Goal: Task Accomplishment & Management: Complete application form

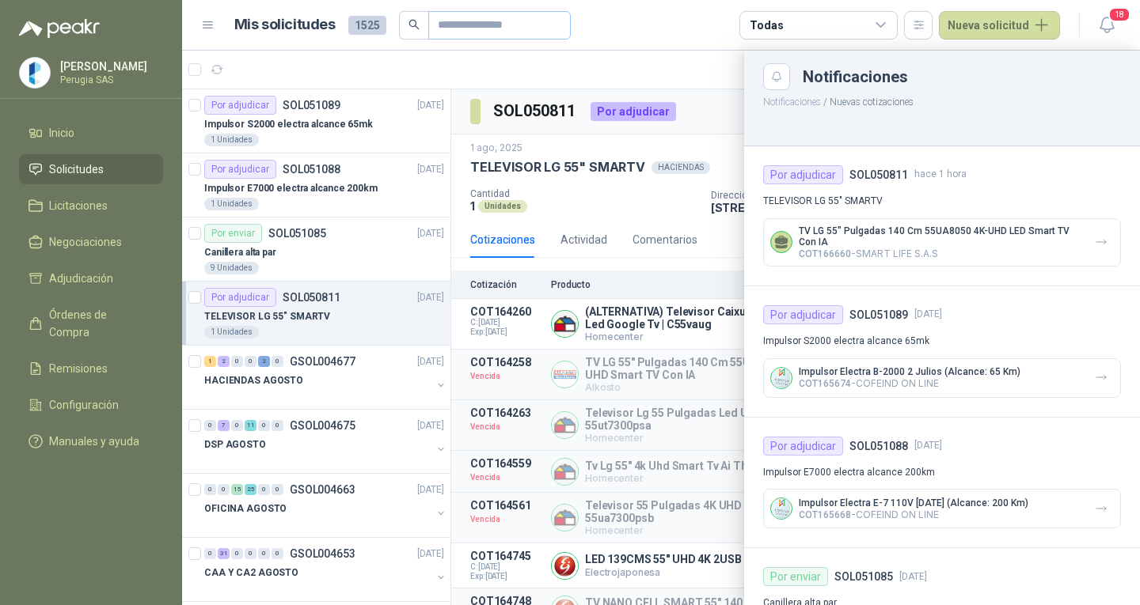
scroll to position [79, 0]
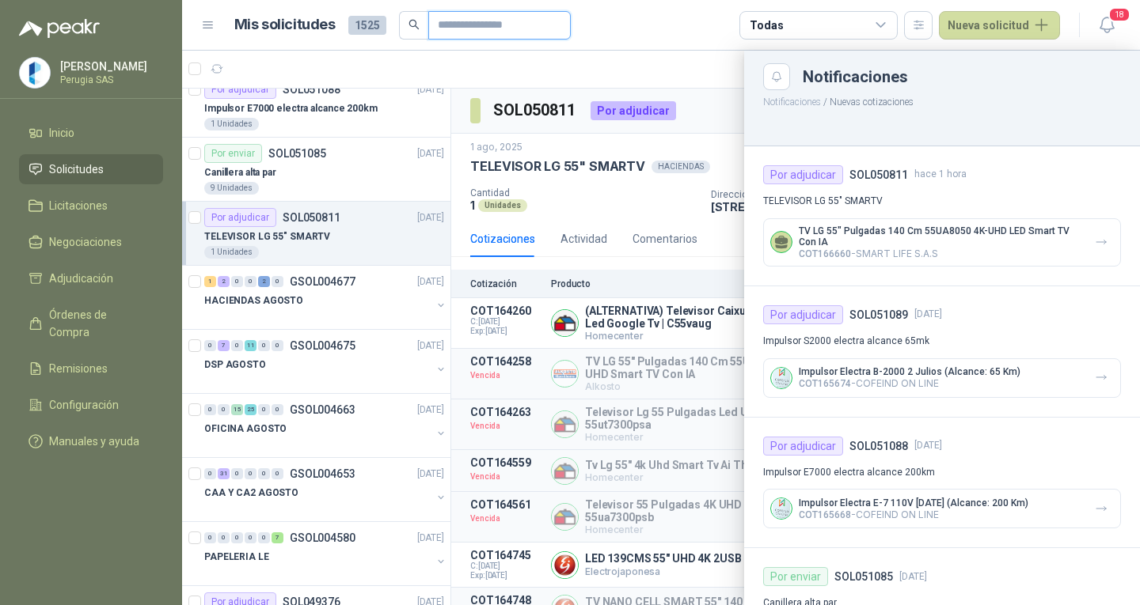
click at [470, 26] on input "text" at bounding box center [493, 25] width 111 height 27
type input "**********"
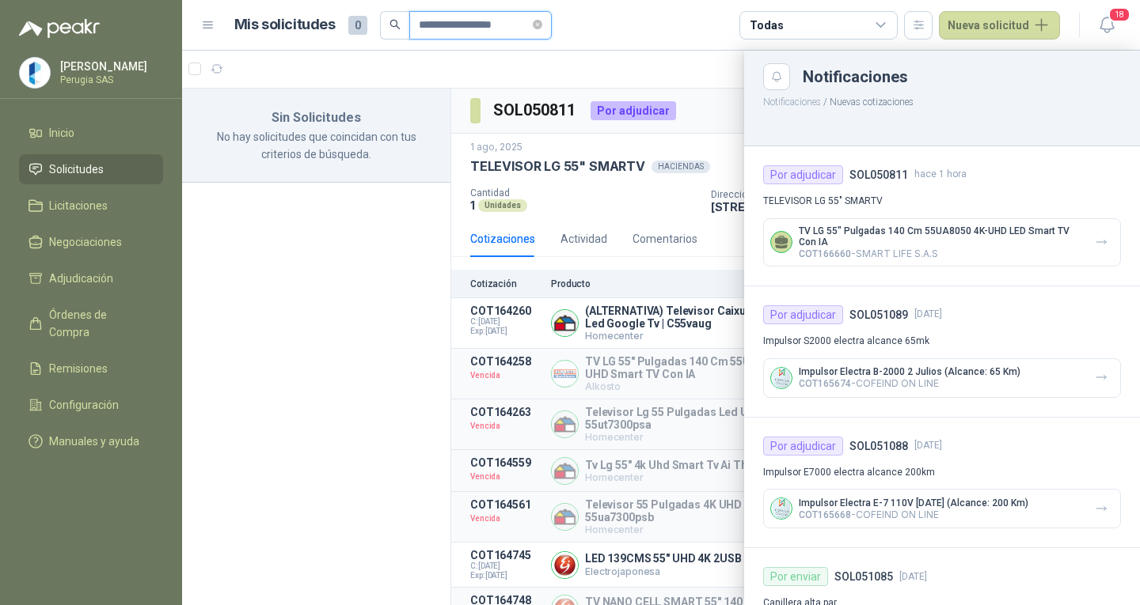
scroll to position [0, 0]
click at [981, 34] on button "Nueva solicitud" at bounding box center [999, 25] width 121 height 28
click at [990, 90] on link "Solicitud grupal" at bounding box center [1018, 91] width 135 height 28
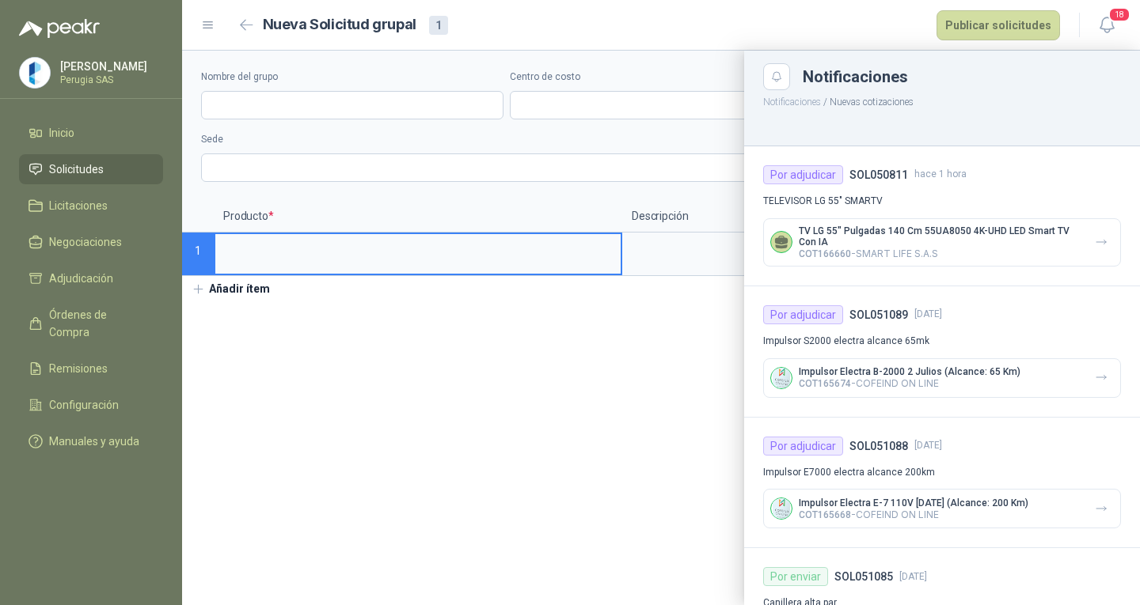
click at [268, 258] on div at bounding box center [661, 328] width 958 height 555
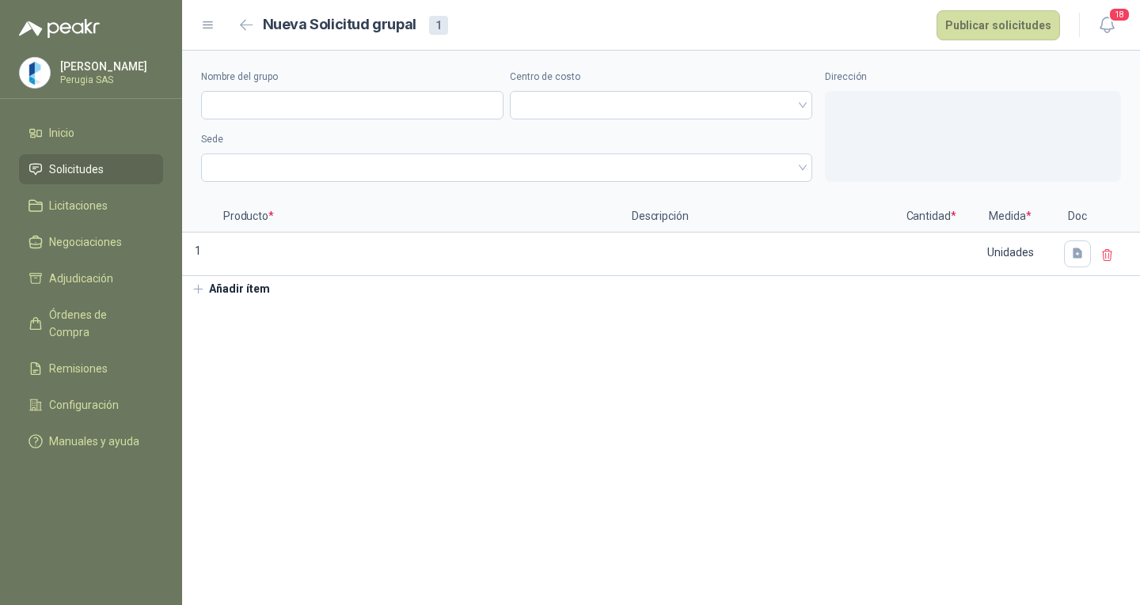
click at [268, 258] on input at bounding box center [417, 249] width 405 height 31
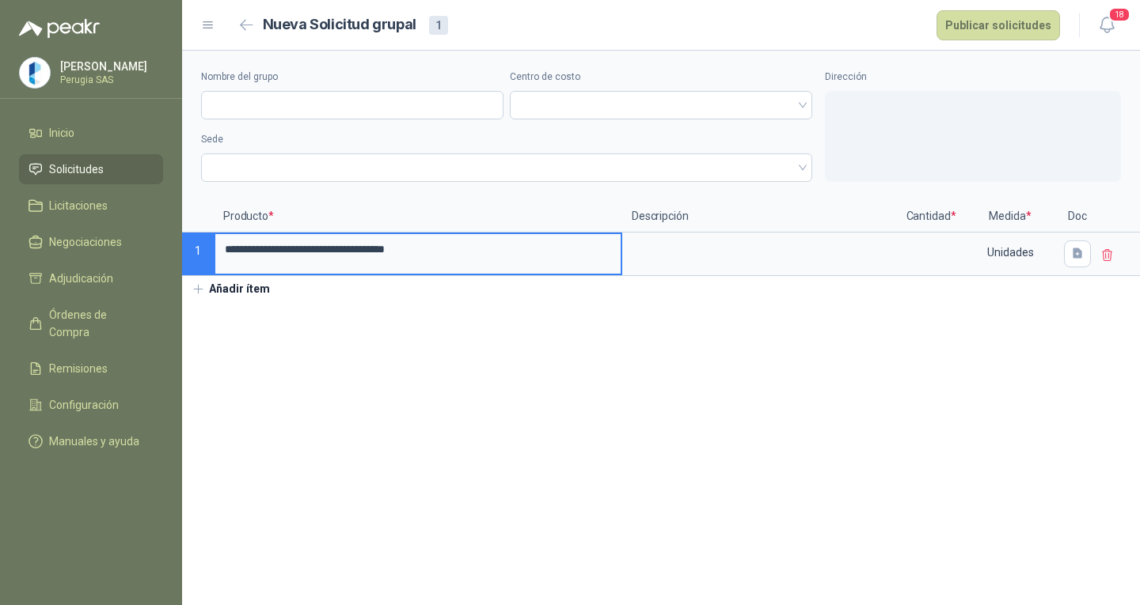
type input "**********"
click at [970, 246] on div "Unidades" at bounding box center [1010, 252] width 92 height 36
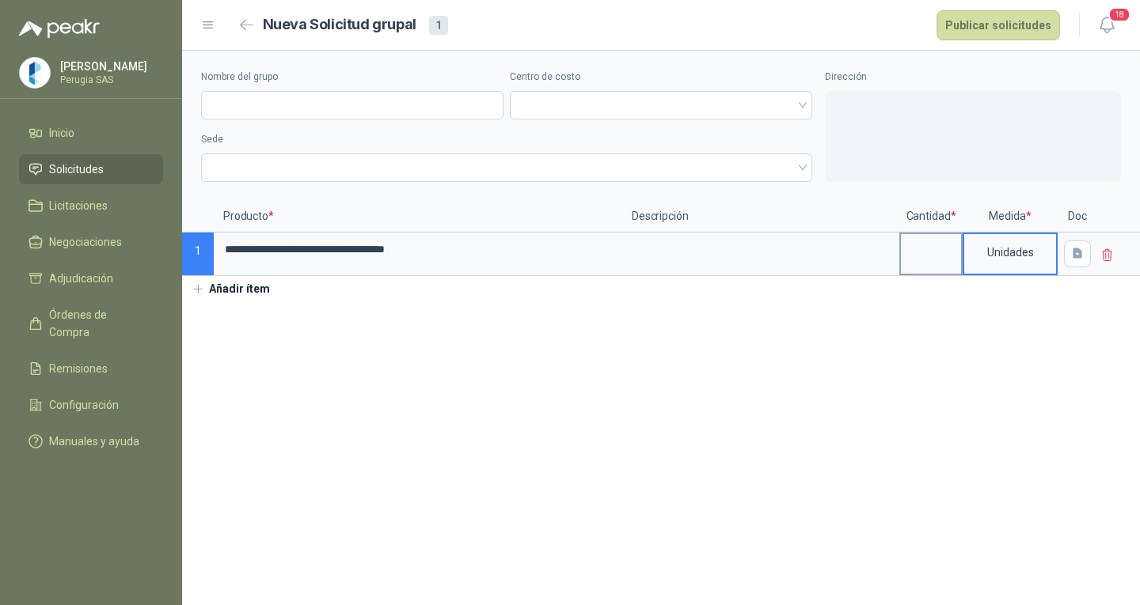
click at [951, 249] on input at bounding box center [931, 249] width 60 height 31
type input "*"
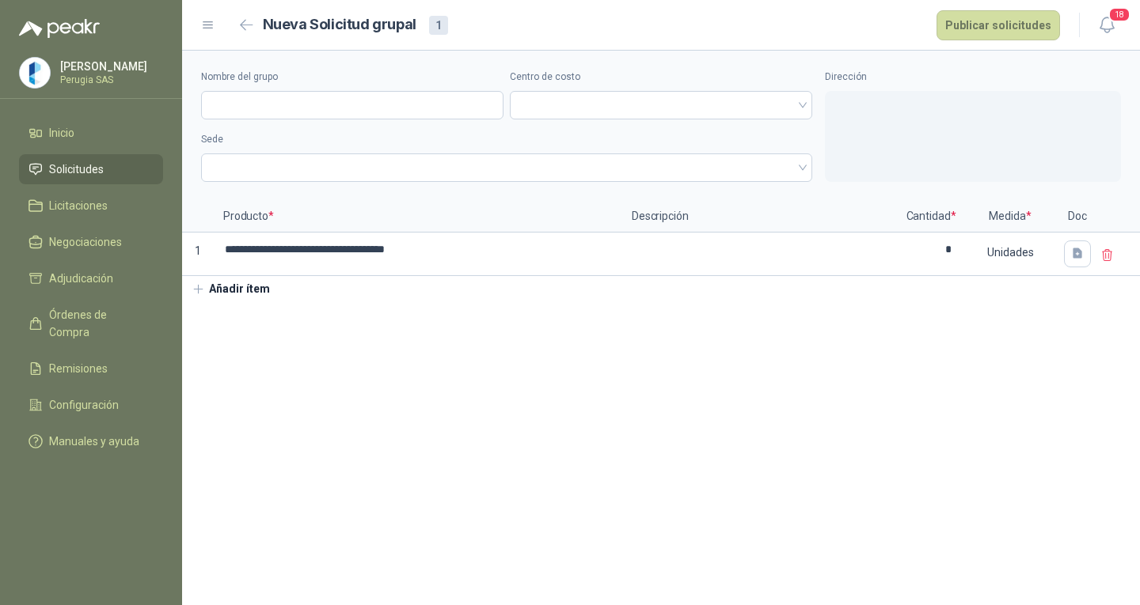
drag, startPoint x: 1139, startPoint y: 287, endPoint x: 1109, endPoint y: 290, distance: 30.2
click at [1127, 290] on div "**********" at bounding box center [661, 177] width 958 height 252
click at [1097, 263] on div at bounding box center [1118, 255] width 43 height 44
click at [1080, 262] on button "button" at bounding box center [1077, 254] width 27 height 27
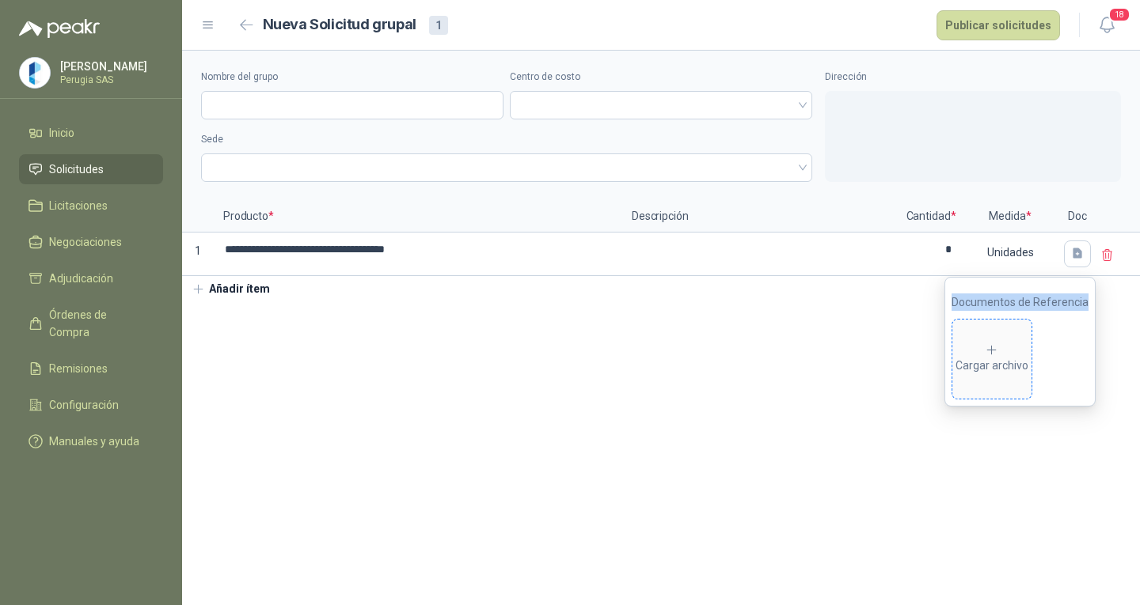
click at [977, 357] on div "Cargar archivo" at bounding box center [991, 360] width 73 height 32
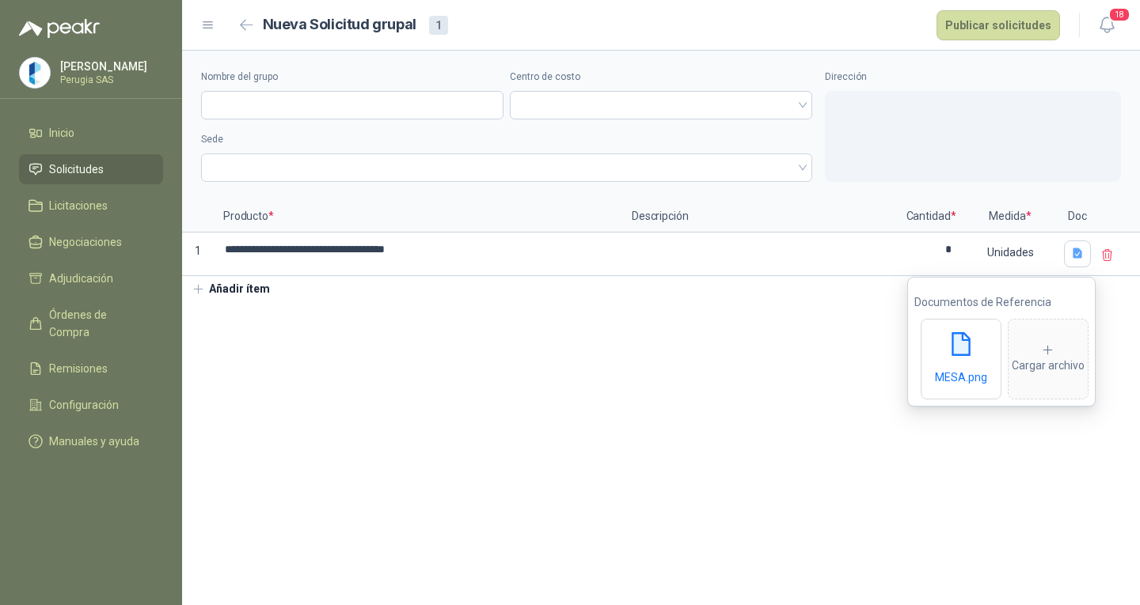
click at [832, 410] on section "**********" at bounding box center [661, 328] width 958 height 555
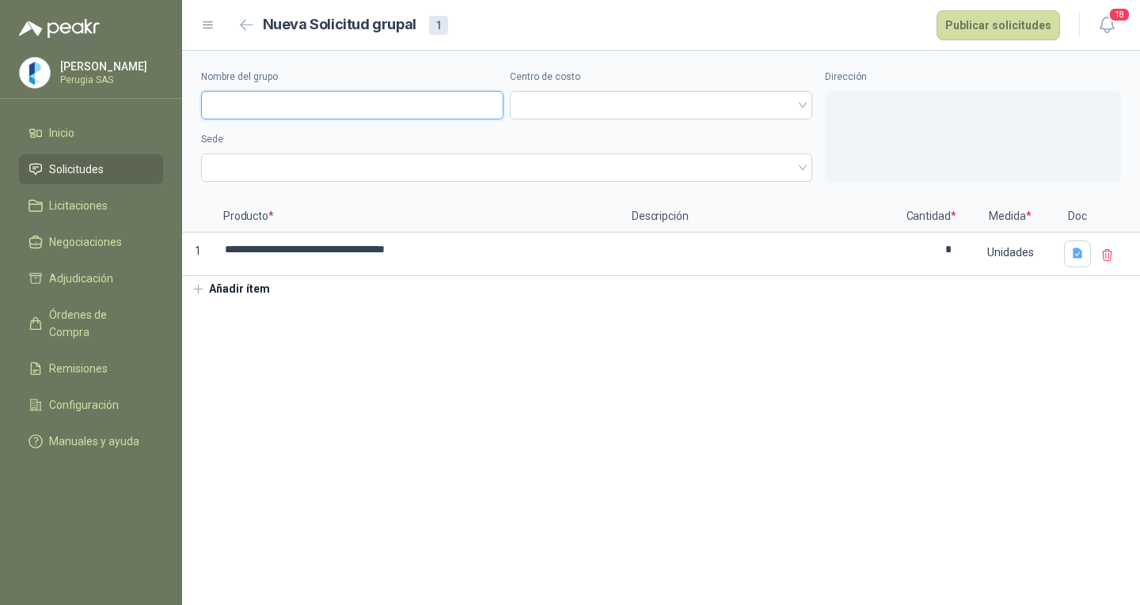
click at [257, 116] on input "Nombre del grupo" at bounding box center [352, 105] width 302 height 28
type input "*"
click at [579, 104] on span at bounding box center [660, 105] width 283 height 24
type input "********"
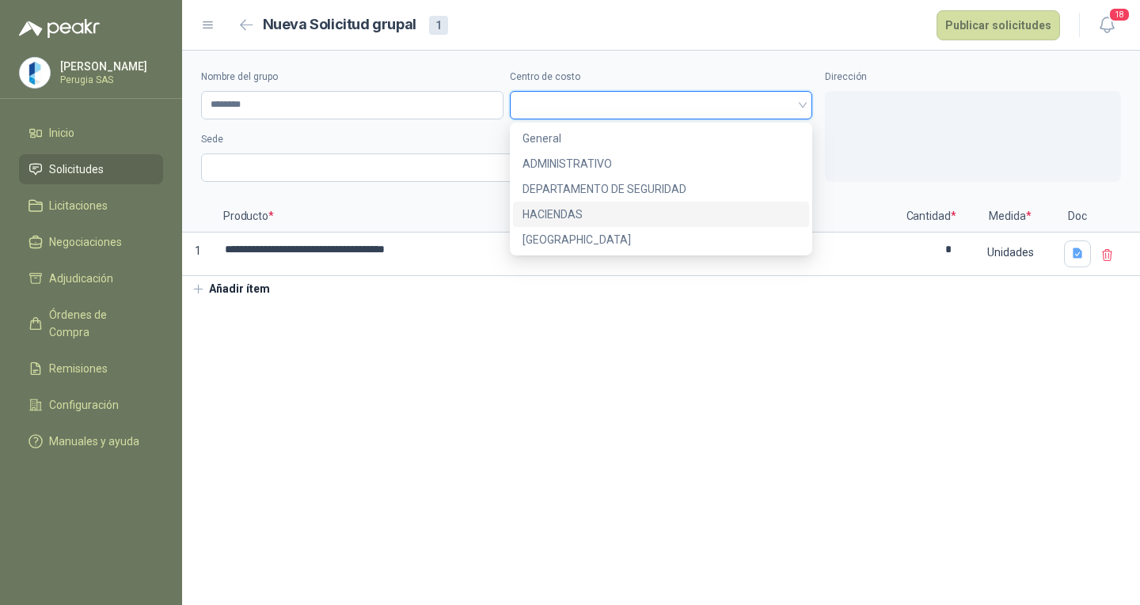
click at [556, 210] on div "HACIENDAS" at bounding box center [660, 214] width 277 height 17
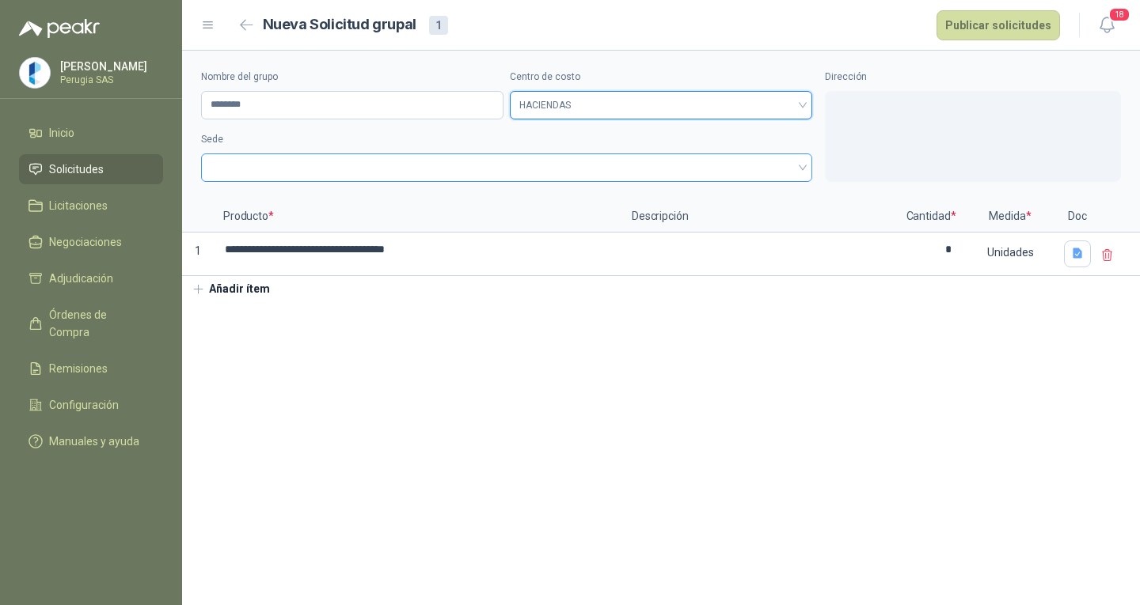
click at [429, 174] on span at bounding box center [507, 168] width 592 height 24
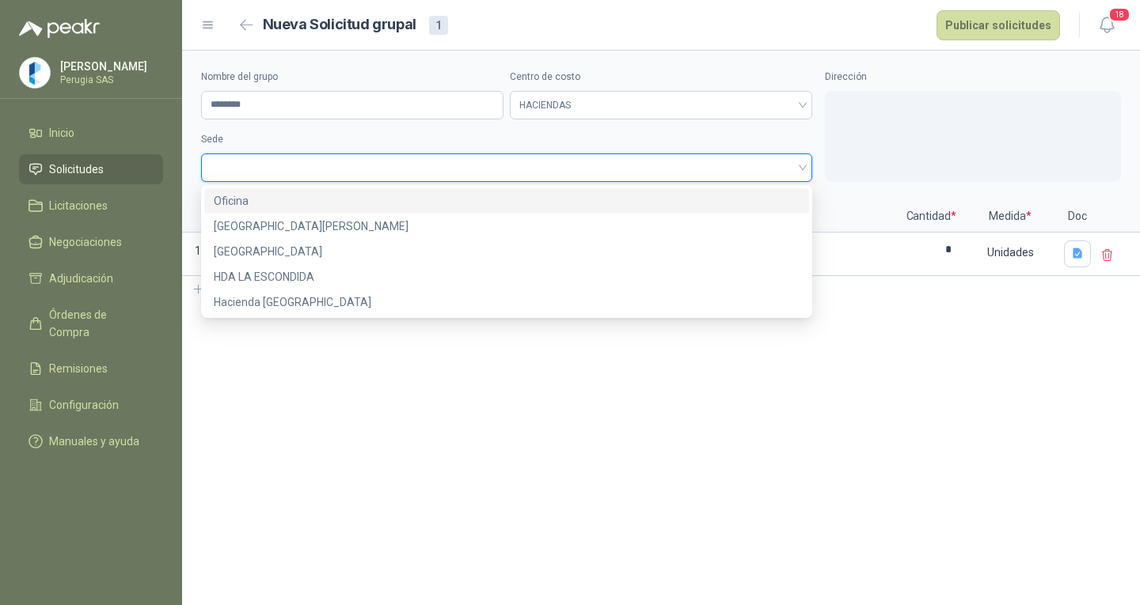
click at [302, 202] on div "Oficina" at bounding box center [507, 200] width 586 height 17
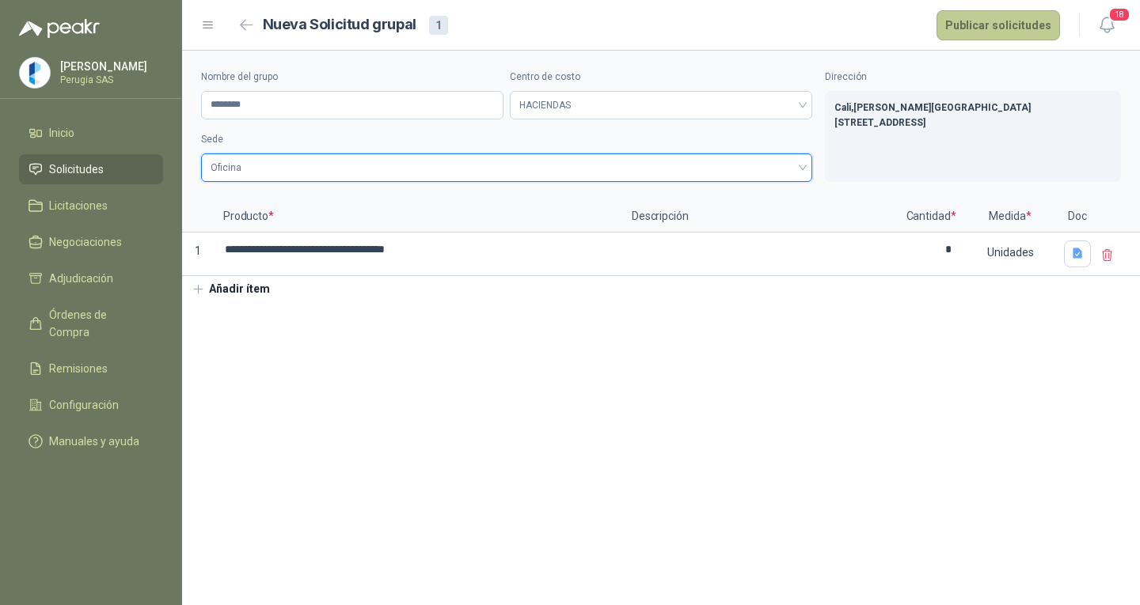
click at [996, 21] on button "Publicar solicitudes" at bounding box center [997, 25] width 123 height 30
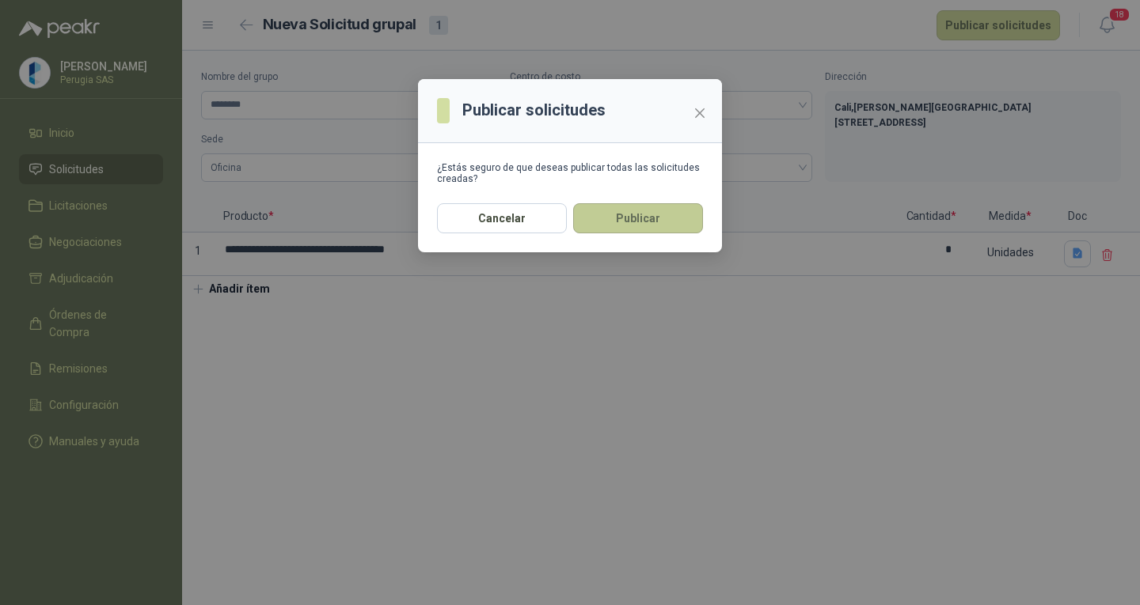
click at [633, 231] on button "Publicar" at bounding box center [638, 218] width 130 height 30
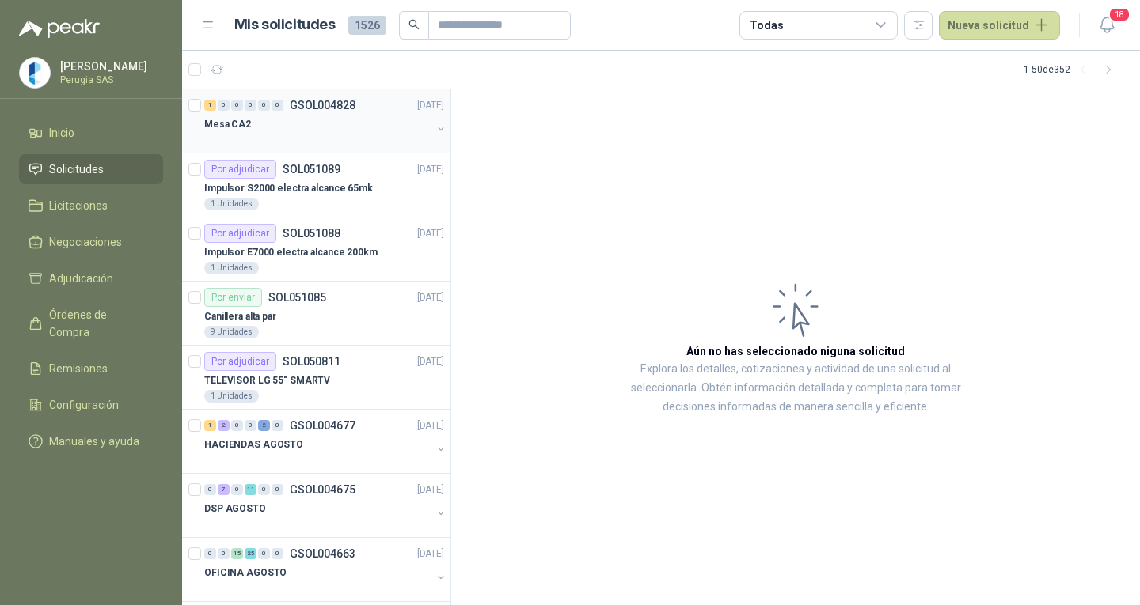
click at [317, 121] on div "Mesa CA2" at bounding box center [317, 124] width 227 height 19
